Goal: Task Accomplishment & Management: Use online tool/utility

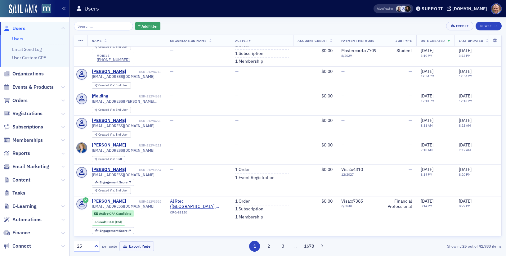
scroll to position [270, 0]
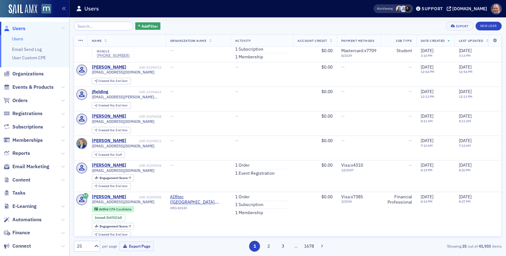
click at [65, 168] on span "Email Marketing" at bounding box center [34, 166] width 69 height 13
click at [63, 167] on icon at bounding box center [63, 167] width 4 height 4
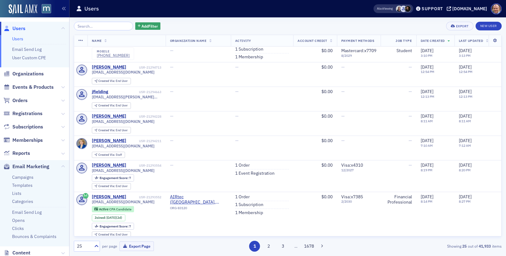
click at [26, 181] on ul "Campaigns Templates Lists Categories Email Send Log Opens Clicks Bounces & Comp…" at bounding box center [34, 209] width 69 height 73
click at [27, 176] on link "Campaigns" at bounding box center [22, 177] width 21 height 6
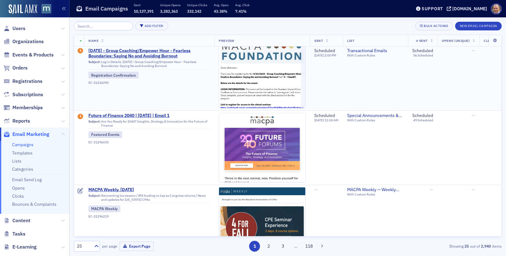
scroll to position [62, 0]
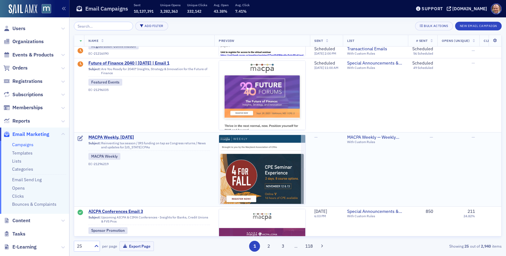
click at [117, 136] on span "MACPA Weekly, [DATE]" at bounding box center [149, 138] width 122 height 6
click at [117, 139] on span "MACPA Weekly, [DATE]" at bounding box center [149, 138] width 122 height 6
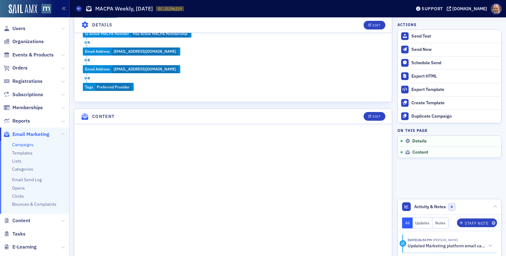
scroll to position [239, 0]
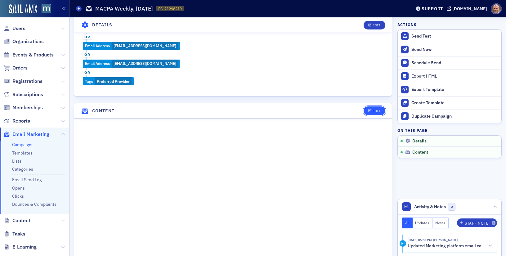
click at [373, 111] on div "Edit" at bounding box center [377, 110] width 8 height 3
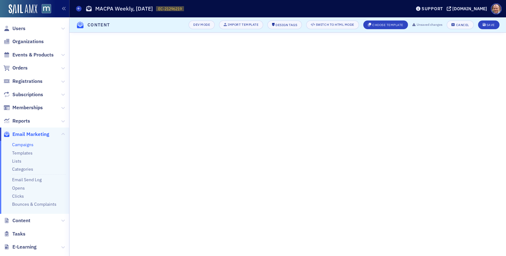
scroll to position [120, 0]
click at [488, 22] on button "Save" at bounding box center [488, 24] width 21 height 9
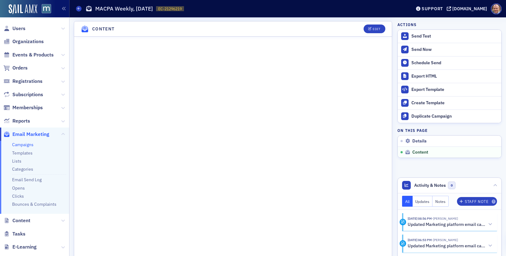
scroll to position [351, 0]
click at [378, 28] on div "Edit" at bounding box center [377, 29] width 8 height 3
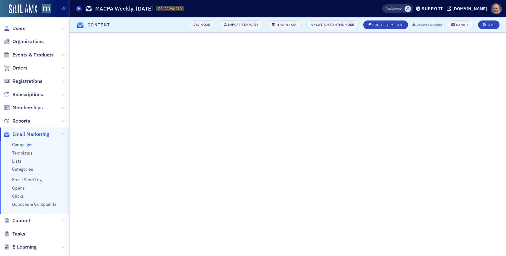
click at [488, 30] on header "Content Dev Mode Import Template Design Tags Switch to HTML Mode Choose Templat…" at bounding box center [287, 24] width 436 height 15
click at [491, 23] on div "Save" at bounding box center [490, 24] width 8 height 3
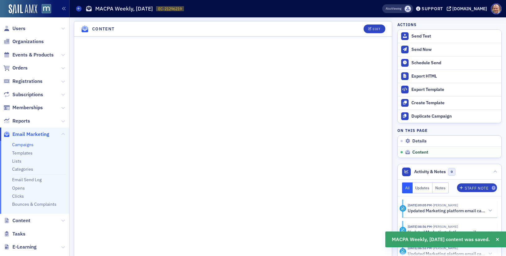
scroll to position [351, 0]
